Goal: Information Seeking & Learning: Learn about a topic

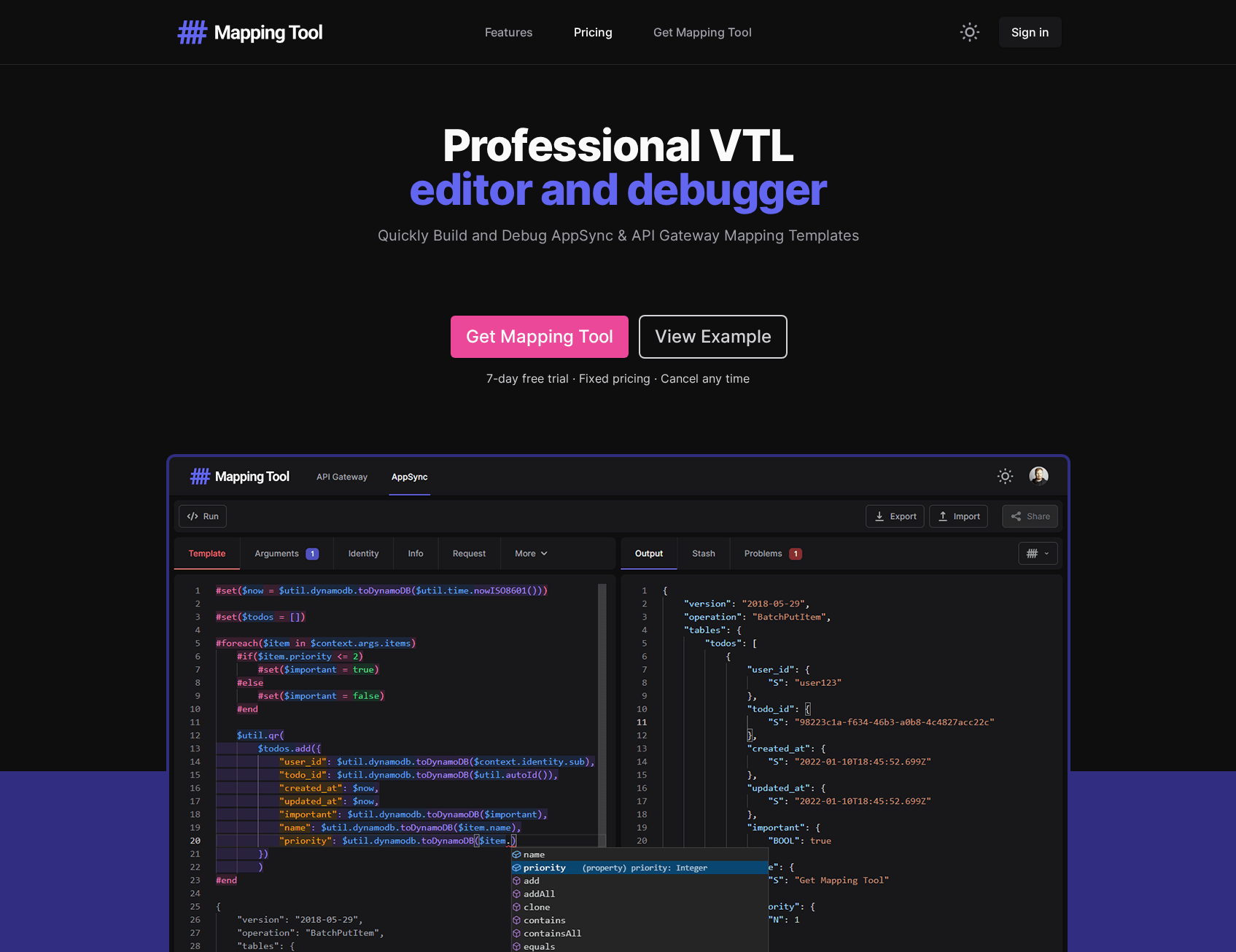
click at [592, 37] on link "Pricing" at bounding box center [592, 31] width 38 height 18
drag, startPoint x: 1070, startPoint y: 484, endPoint x: 1087, endPoint y: 138, distance: 346.4
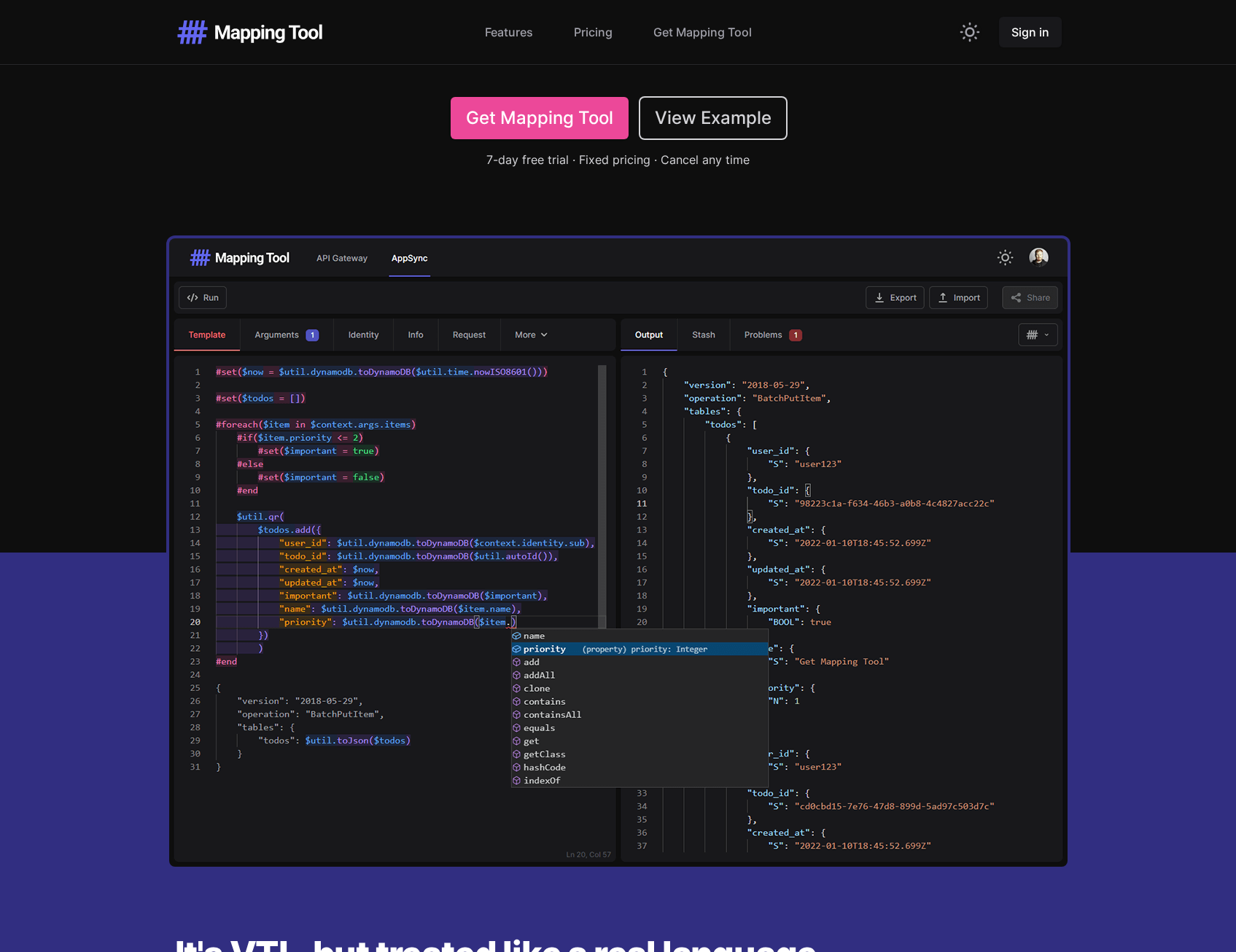
scroll to position [220, 0]
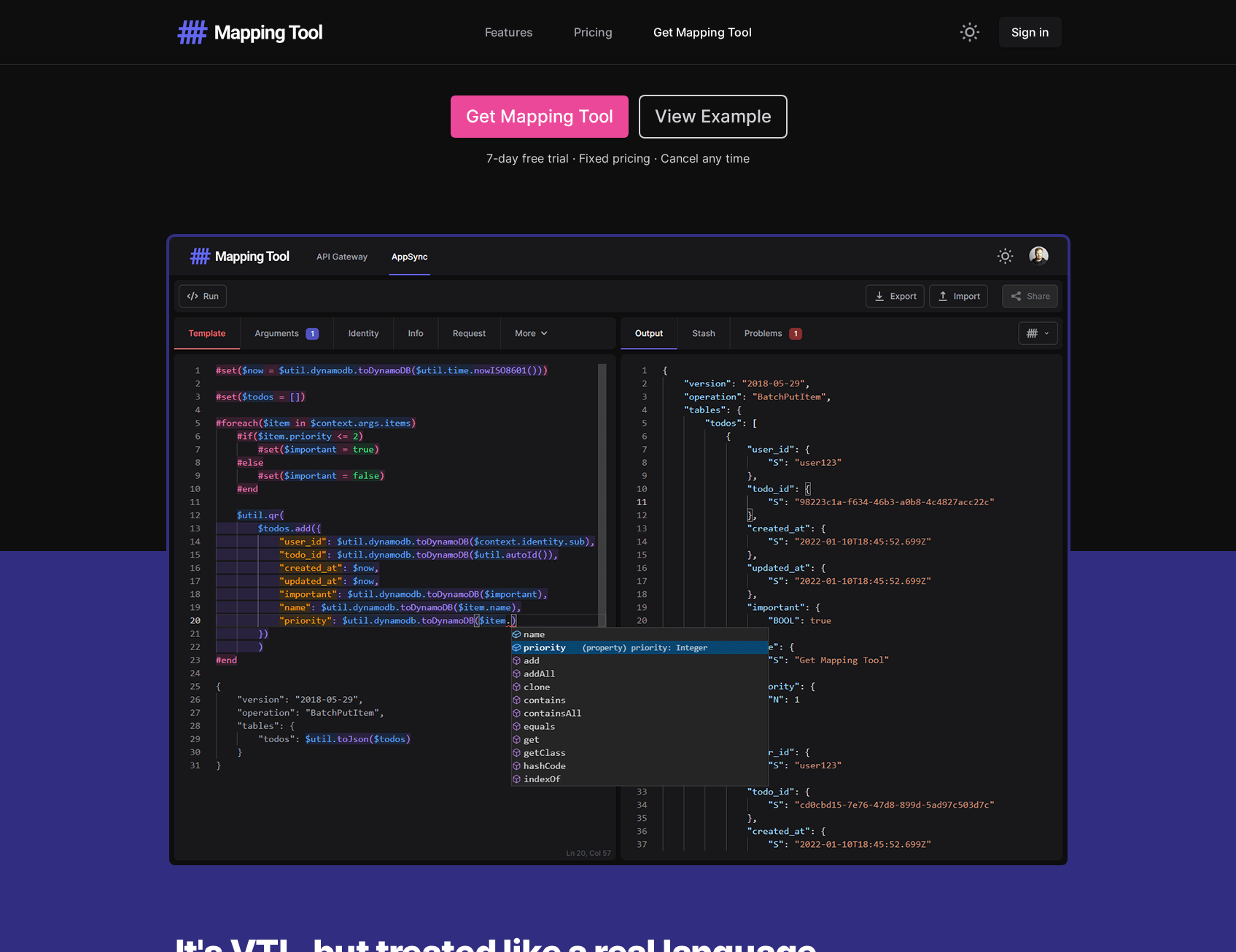
click at [711, 38] on link "Get Mapping Tool" at bounding box center [702, 31] width 99 height 18
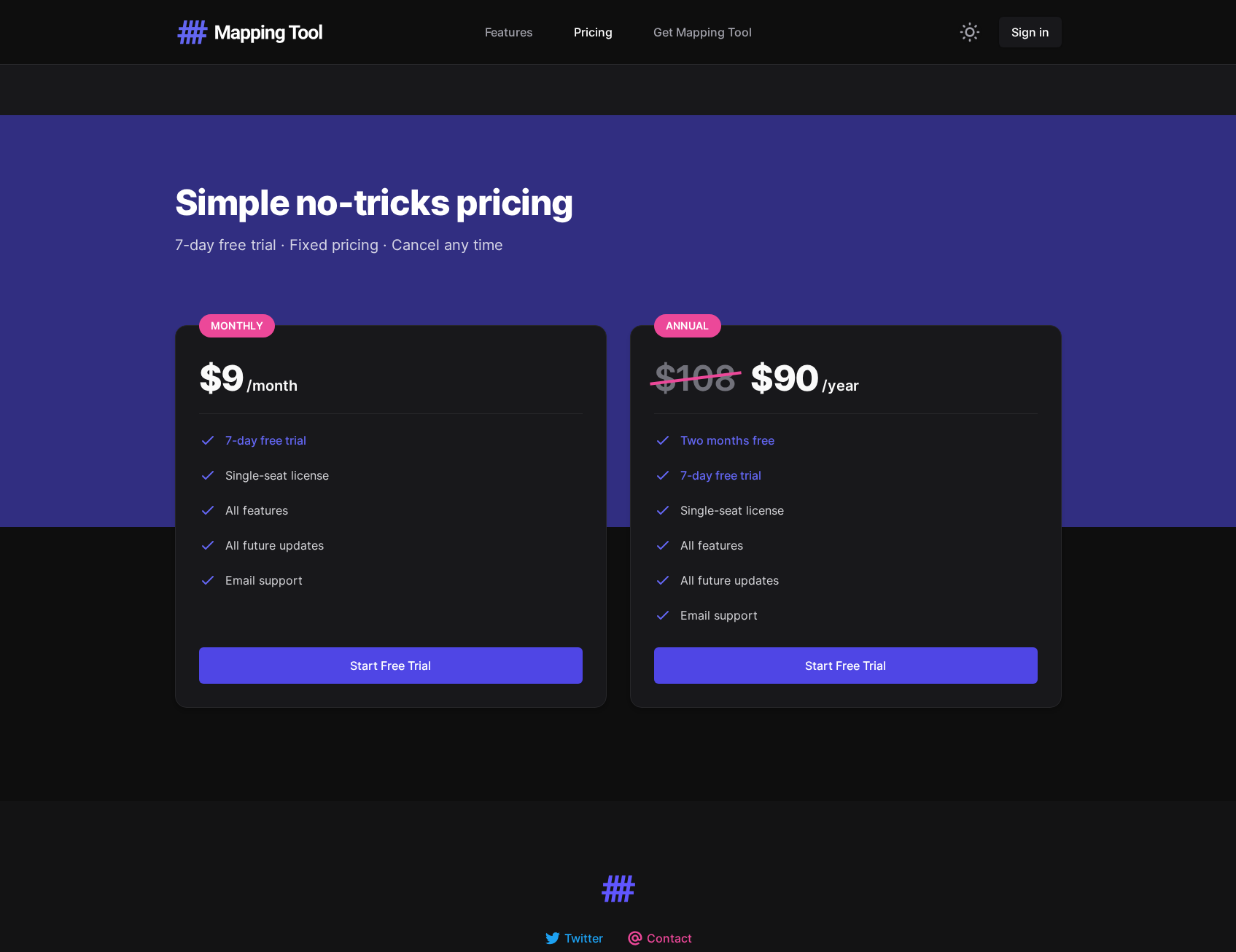
scroll to position [3549, 0]
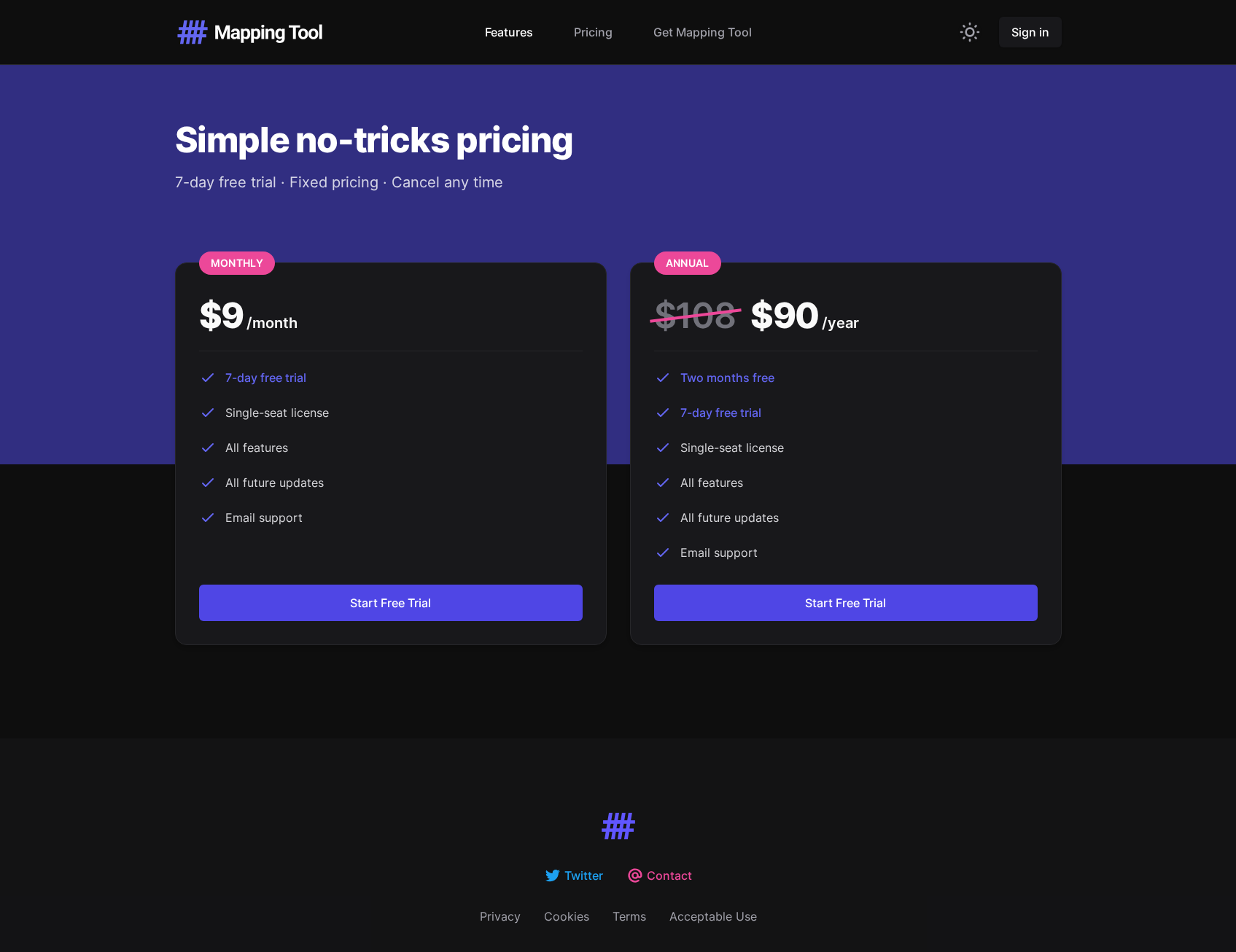
click at [513, 36] on link "Features" at bounding box center [508, 31] width 48 height 18
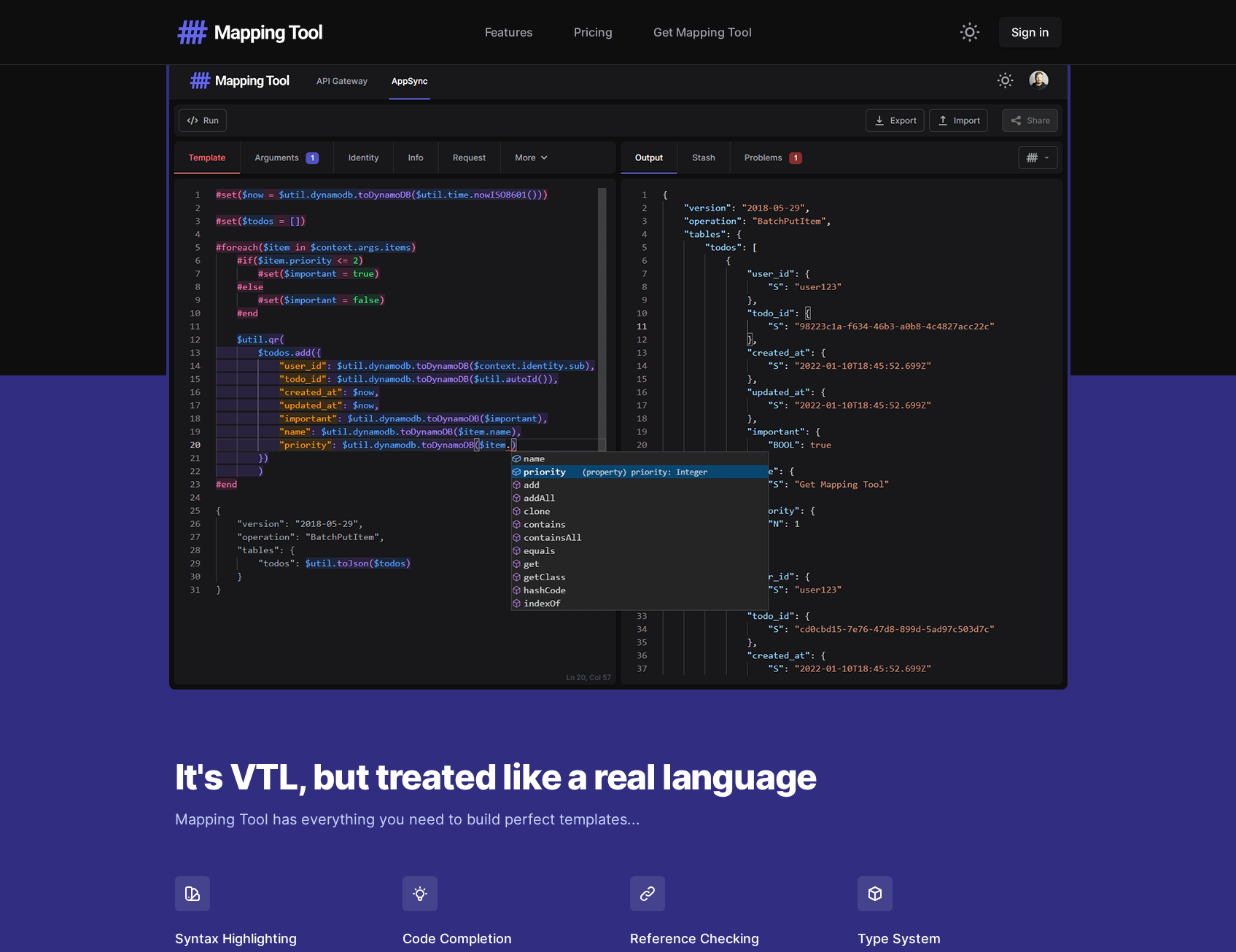
scroll to position [394, 0]
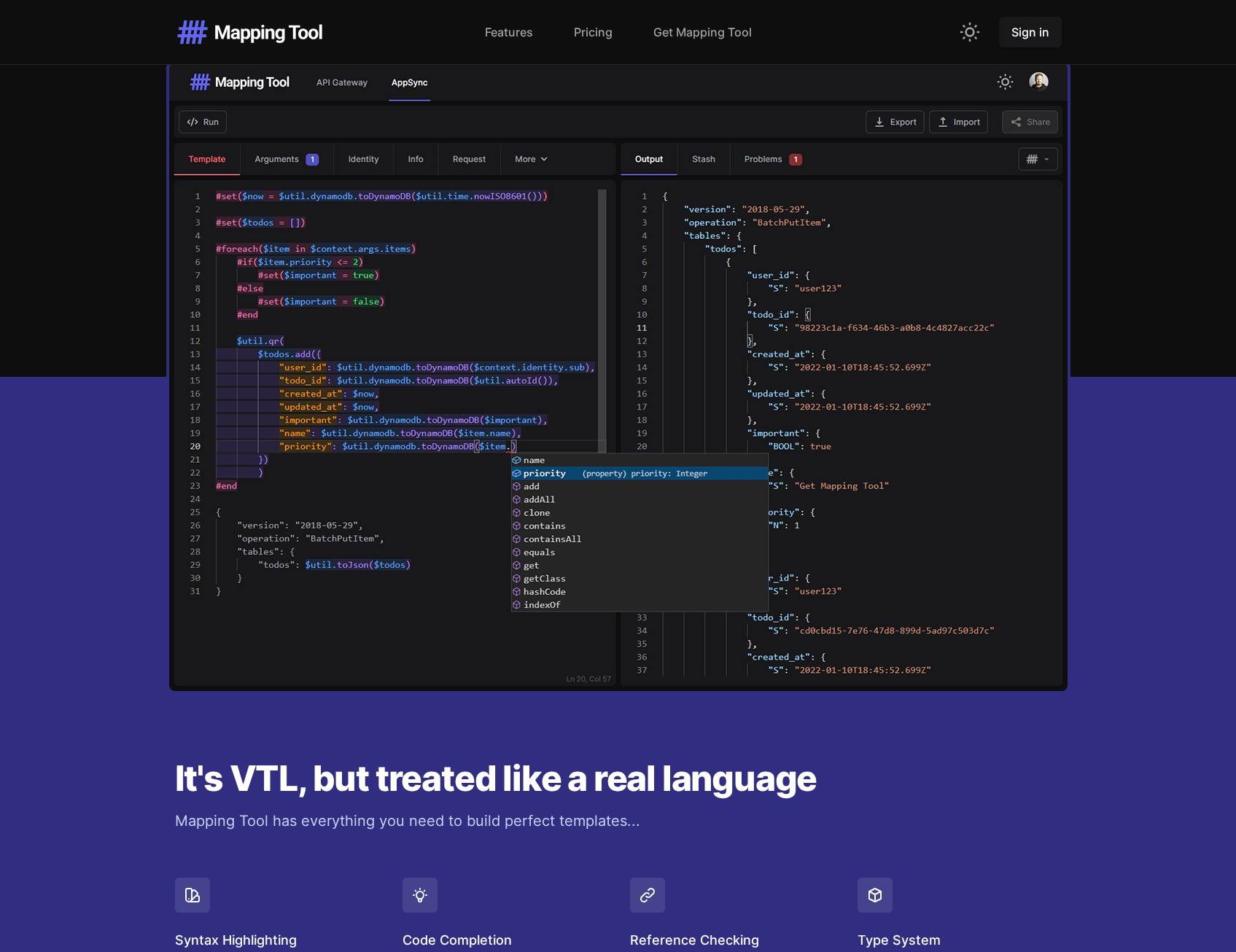
click at [350, 88] on img at bounding box center [618, 377] width 899 height 628
click at [519, 37] on link "Features" at bounding box center [508, 31] width 48 height 18
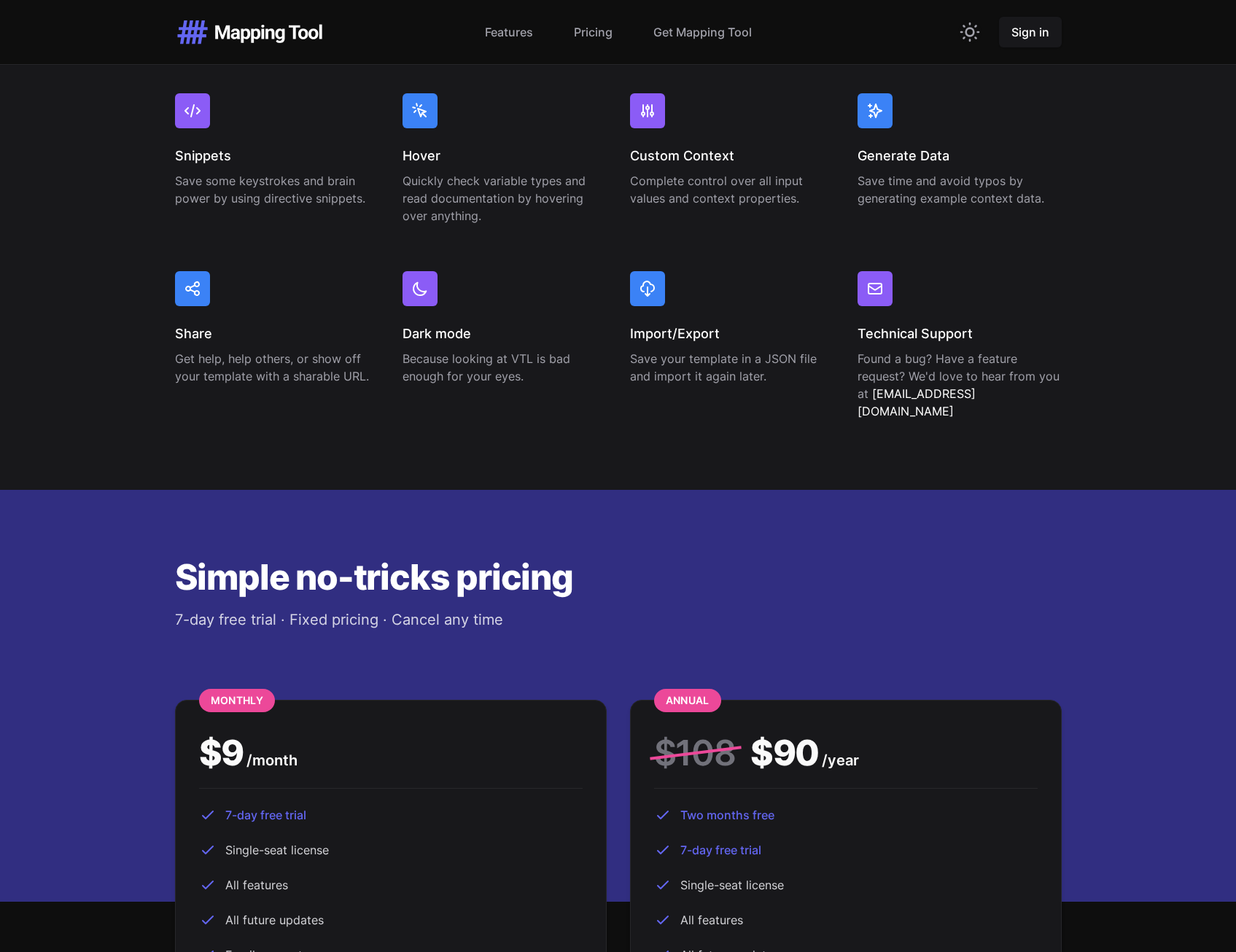
scroll to position [3237, 0]
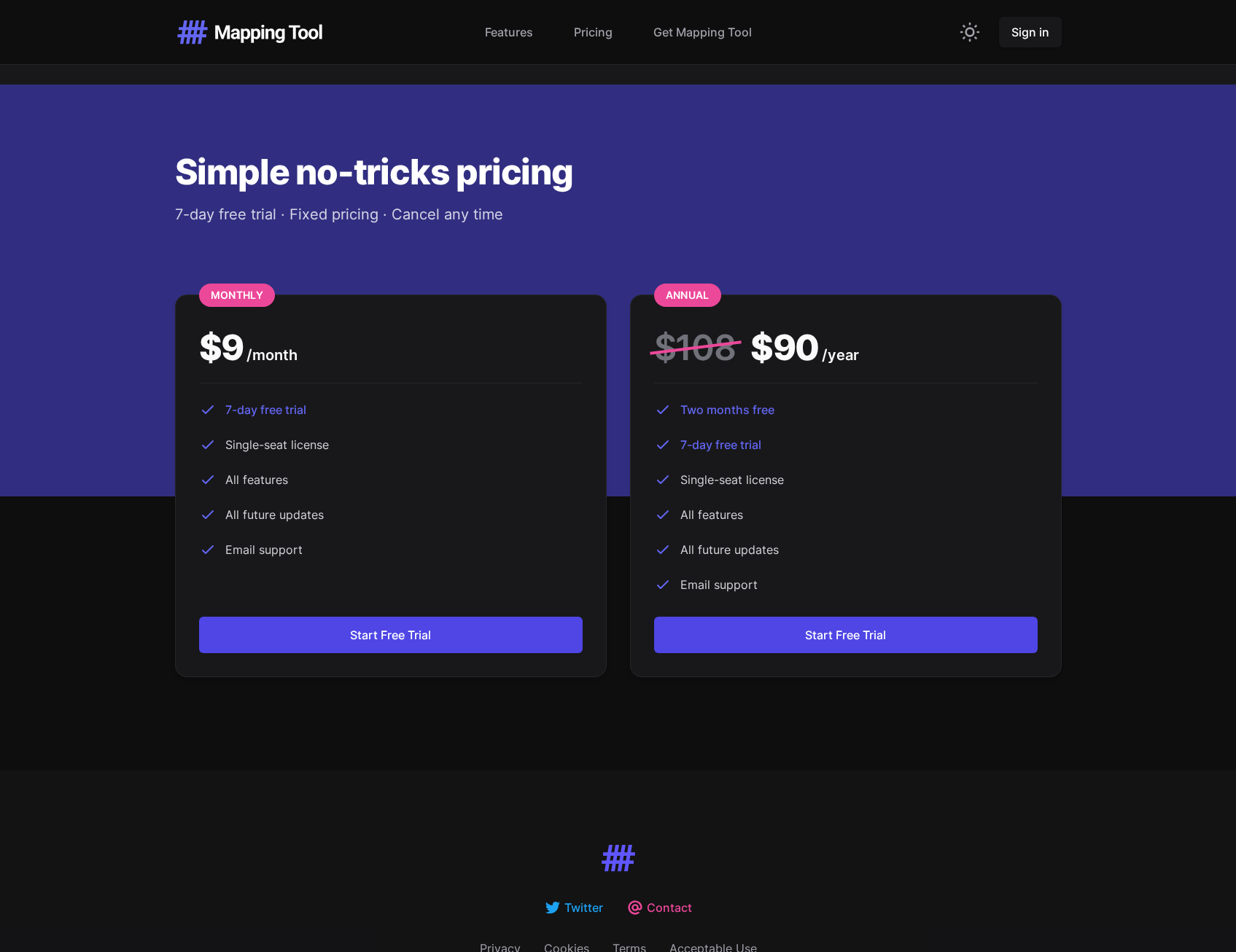
scroll to position [3549, 0]
